Goal: Information Seeking & Learning: Check status

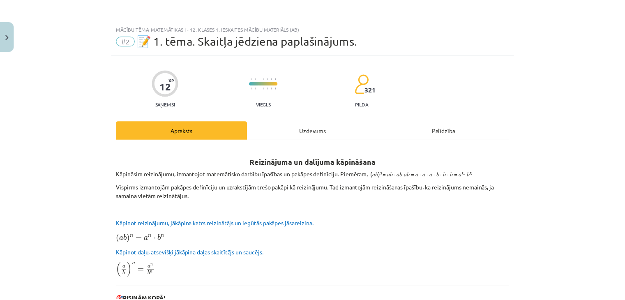
scroll to position [147, 0]
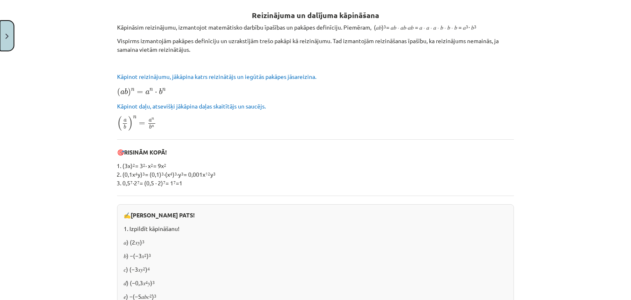
click at [10, 41] on button "Close" at bounding box center [7, 36] width 14 height 30
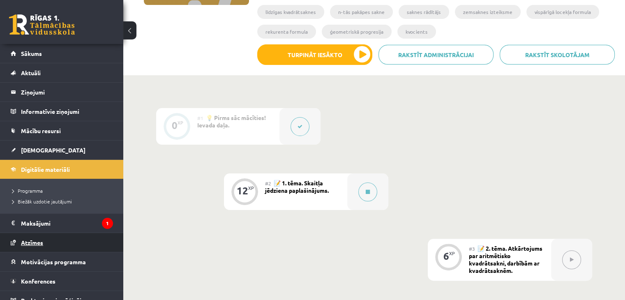
click at [34, 244] on span "Atzīmes" at bounding box center [32, 242] width 22 height 7
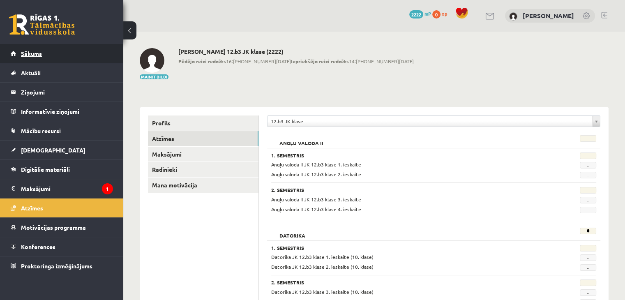
click at [44, 62] on link "Sākums" at bounding box center [62, 53] width 102 height 19
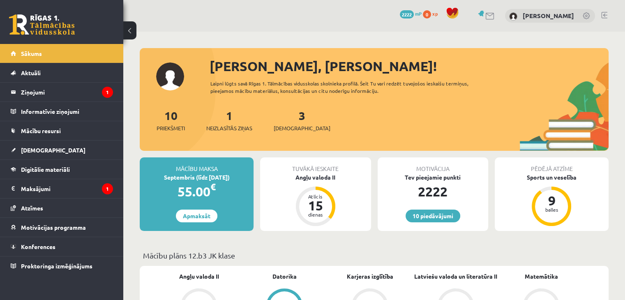
click at [37, 89] on legend "Ziņojumi 1" at bounding box center [67, 92] width 92 height 19
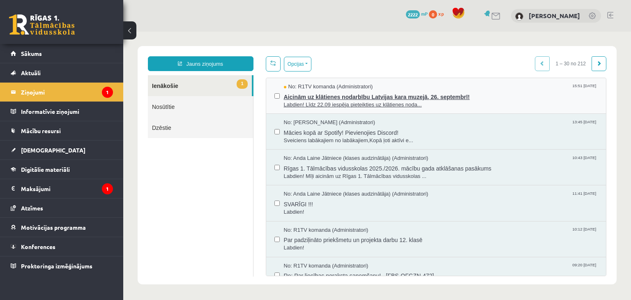
click at [325, 95] on span "Aicinām uz klātienes nodarbību Latvijas kara muzejā, 26. septembrī!" at bounding box center [441, 96] width 314 height 10
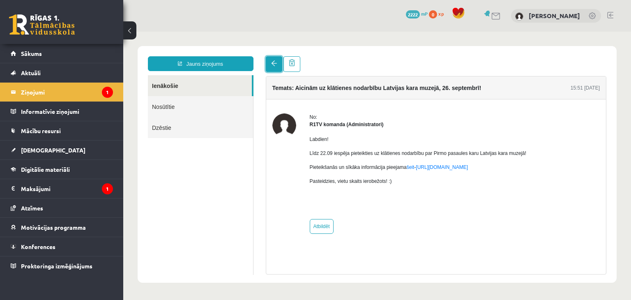
click at [276, 65] on span at bounding box center [274, 63] width 6 height 6
